Goal: Information Seeking & Learning: Understand process/instructions

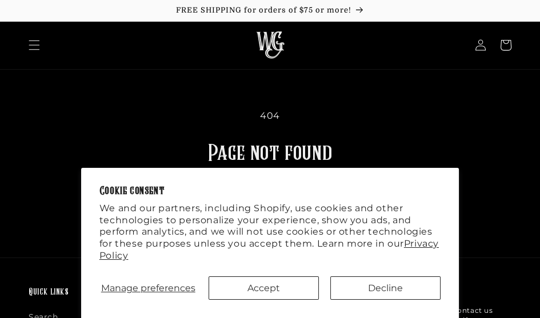
click at [30, 45] on icon "Menu" at bounding box center [34, 46] width 11 height 10
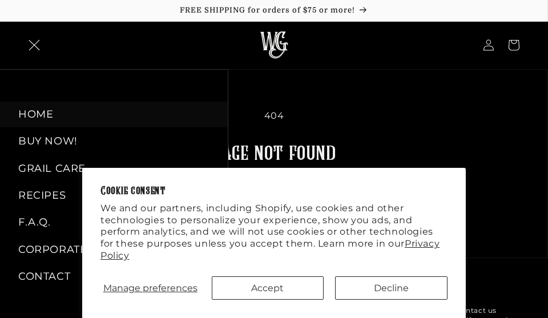
click at [29, 122] on link "HOME" at bounding box center [114, 115] width 228 height 26
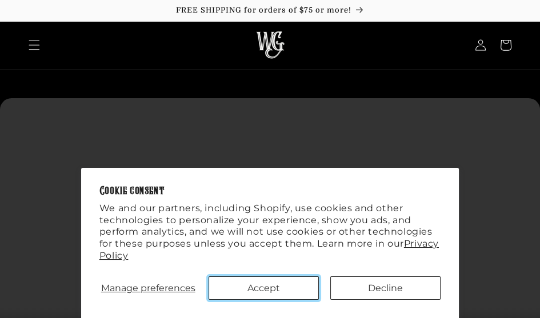
click at [264, 284] on button "Accept" at bounding box center [264, 287] width 110 height 23
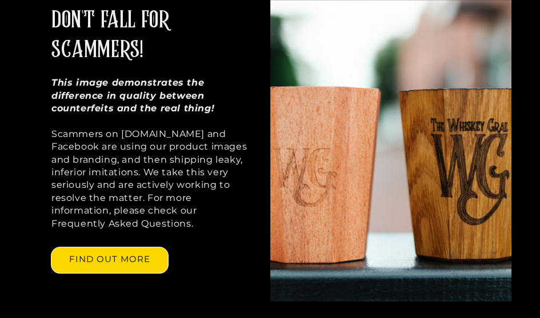
scroll to position [777, 0]
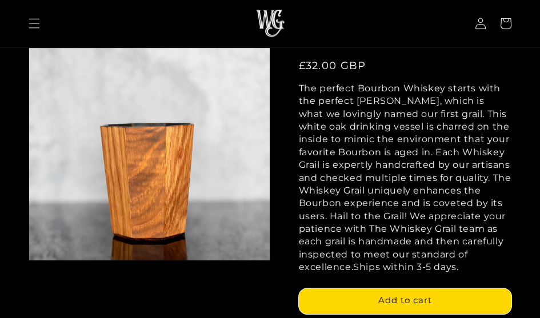
click at [27, 21] on span "Menu" at bounding box center [34, 23] width 25 height 25
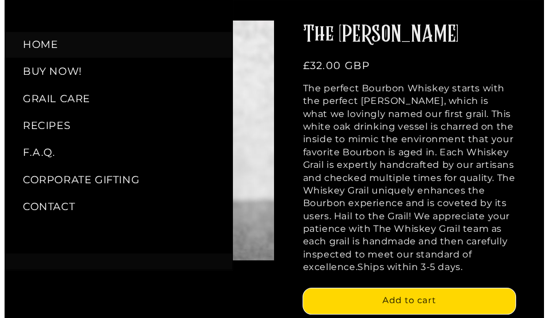
scroll to position [385, 0]
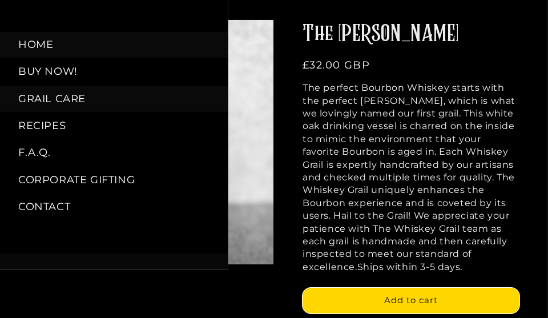
click at [25, 100] on link "GRAIL CARE" at bounding box center [114, 99] width 228 height 26
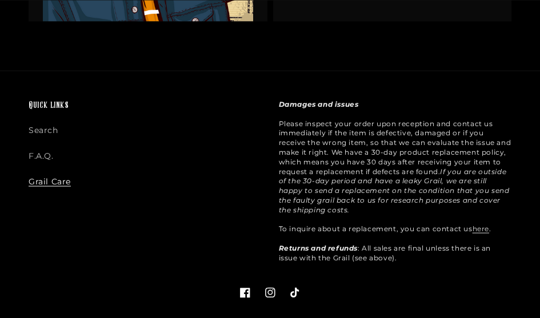
scroll to position [2439, 0]
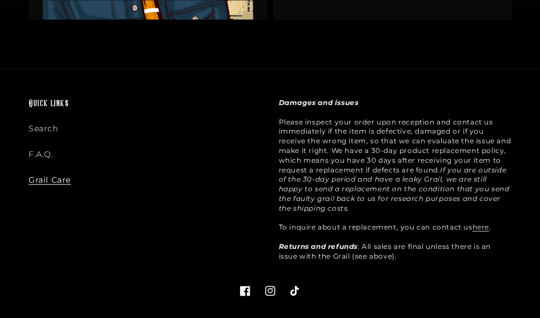
click at [36, 150] on link "F.A.Q." at bounding box center [41, 155] width 25 height 26
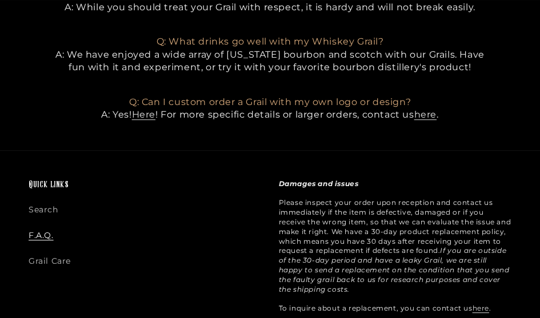
scroll to position [881, 0]
